Goal: Find specific page/section: Find specific page/section

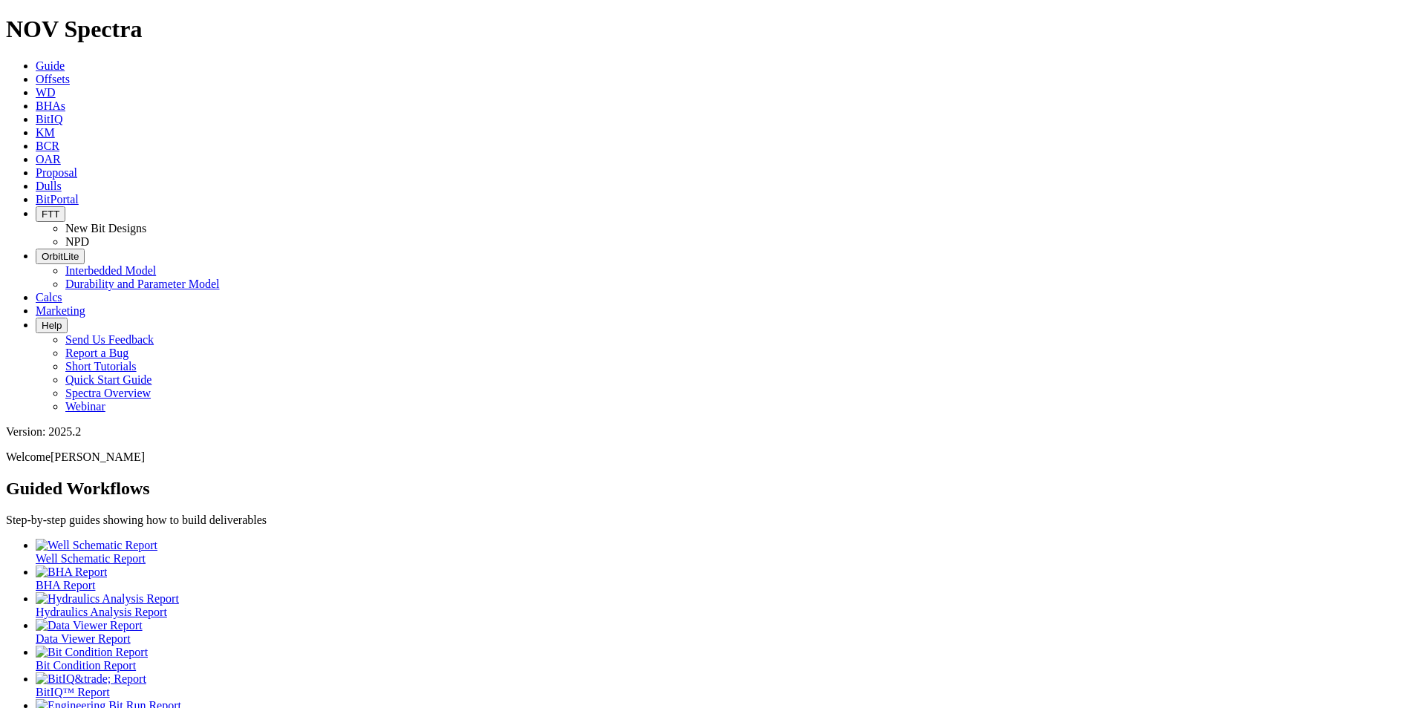
click at [36, 180] on icon at bounding box center [36, 186] width 0 height 13
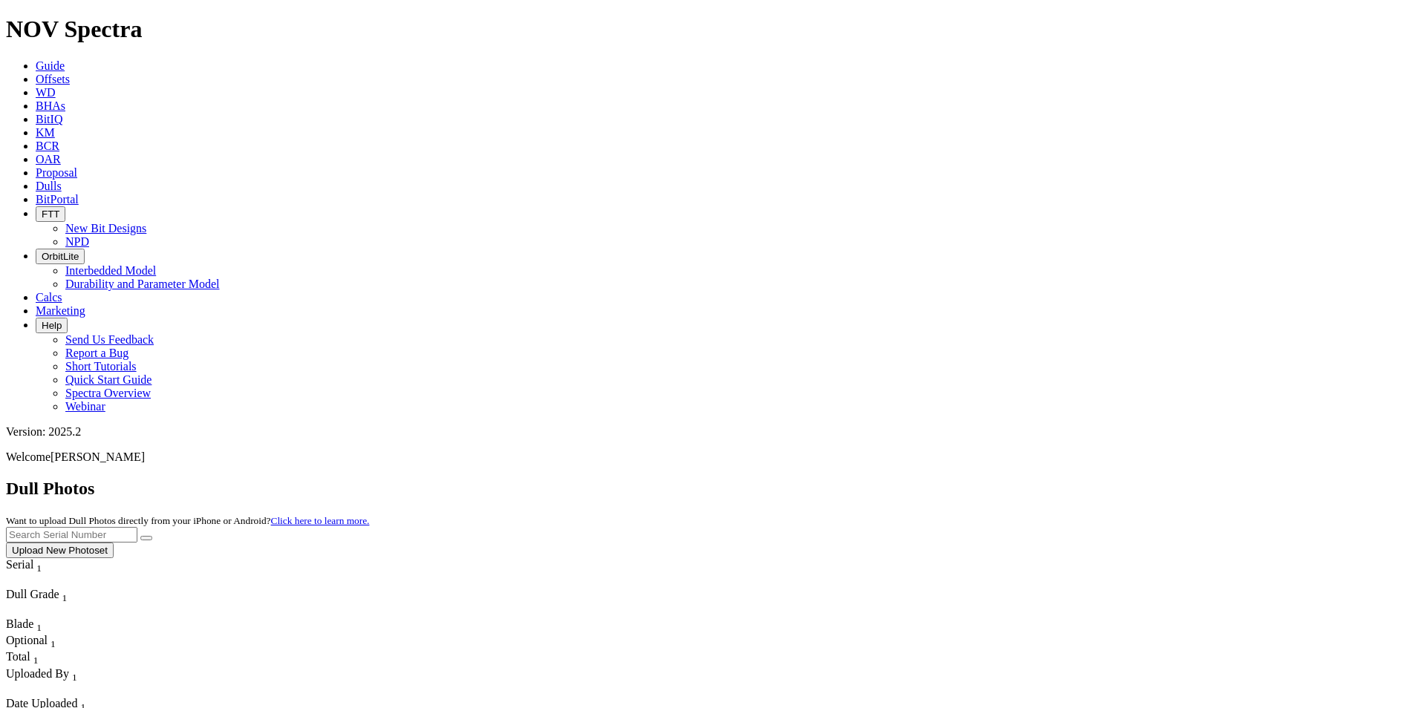
click at [137, 527] on input "text" at bounding box center [71, 535] width 131 height 16
type input "A311738"
click at [152, 536] on button "submit" at bounding box center [146, 538] width 12 height 4
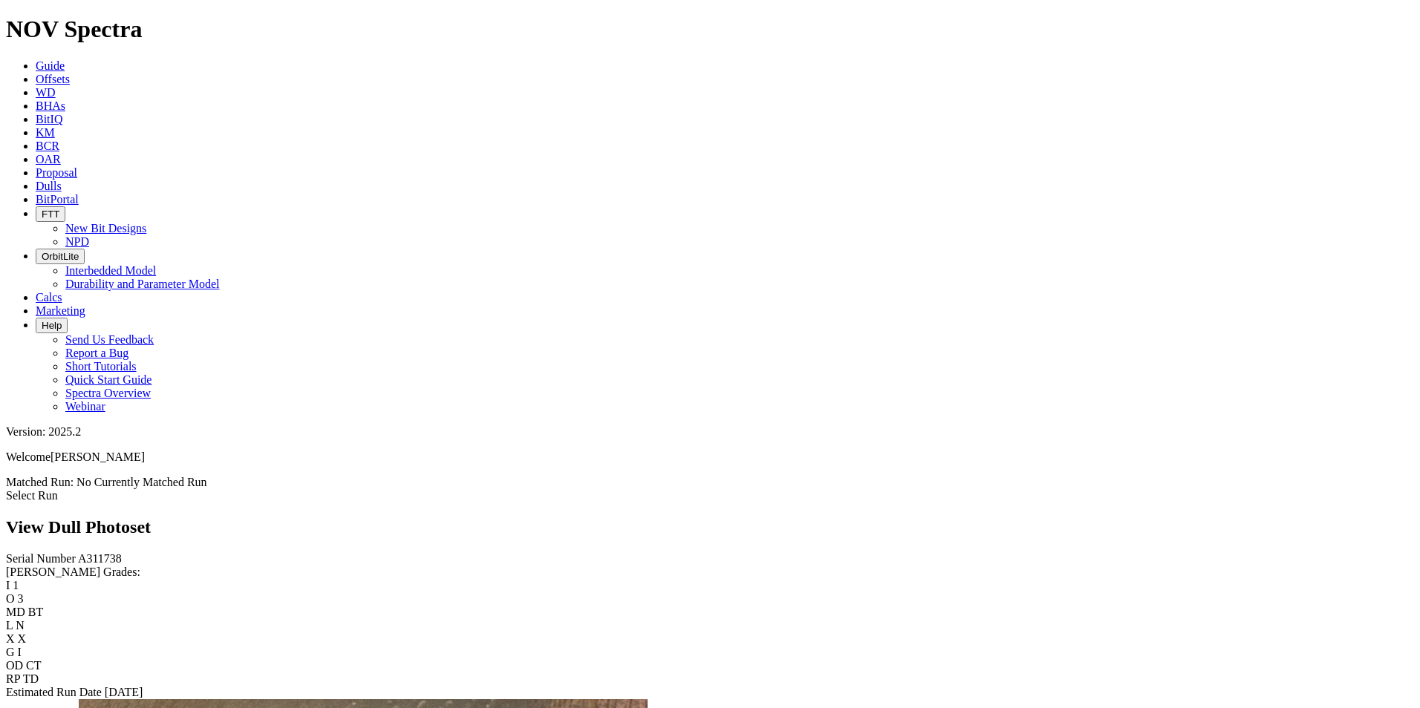
scroll to position [445, 0]
